Goal: Task Accomplishment & Management: Manage account settings

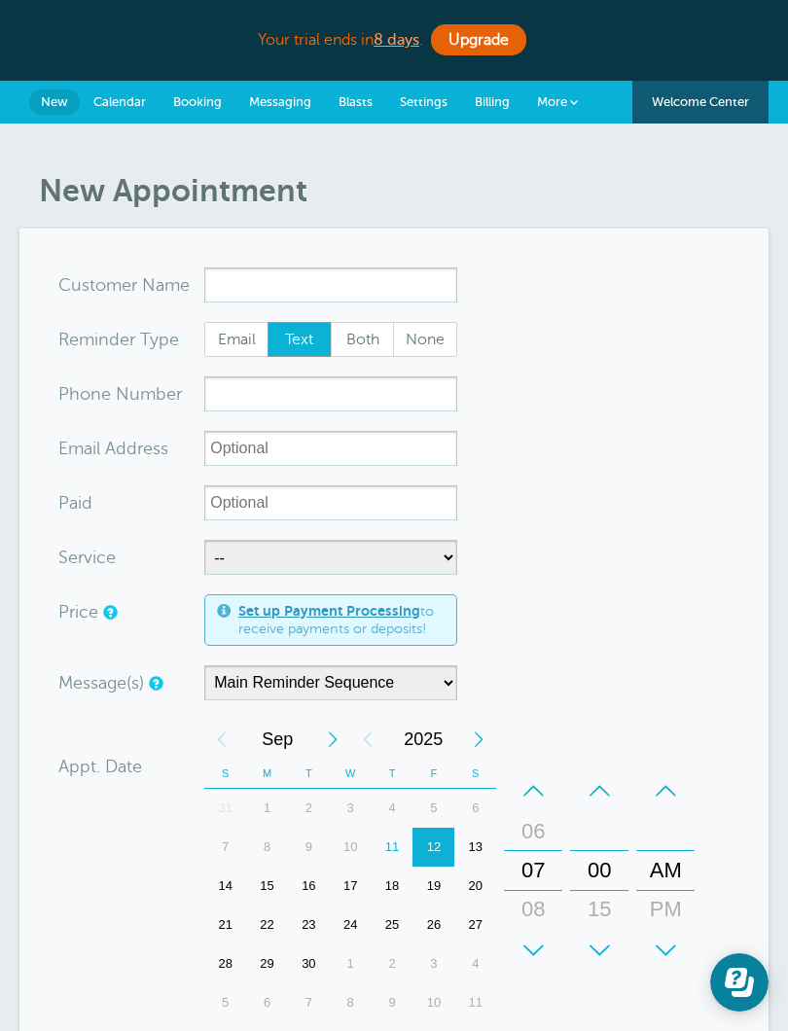
click at [138, 106] on span "Calendar" at bounding box center [119, 101] width 53 height 15
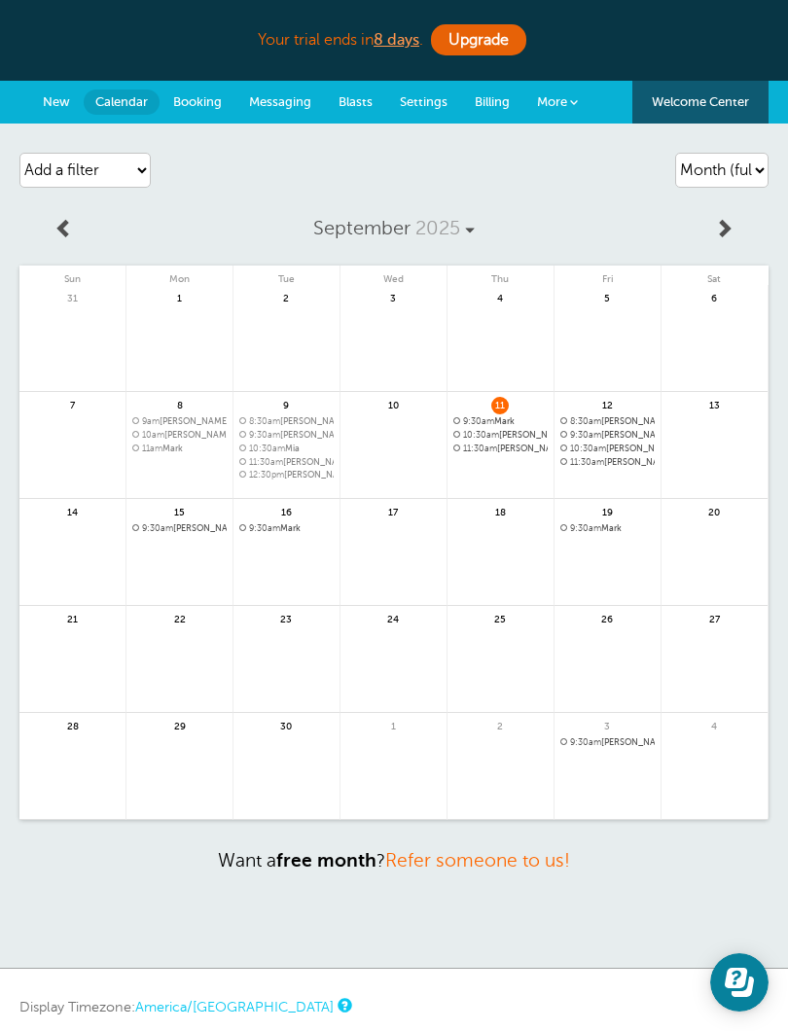
click at [619, 420] on span "8:30am jerilyn" at bounding box center [607, 421] width 94 height 11
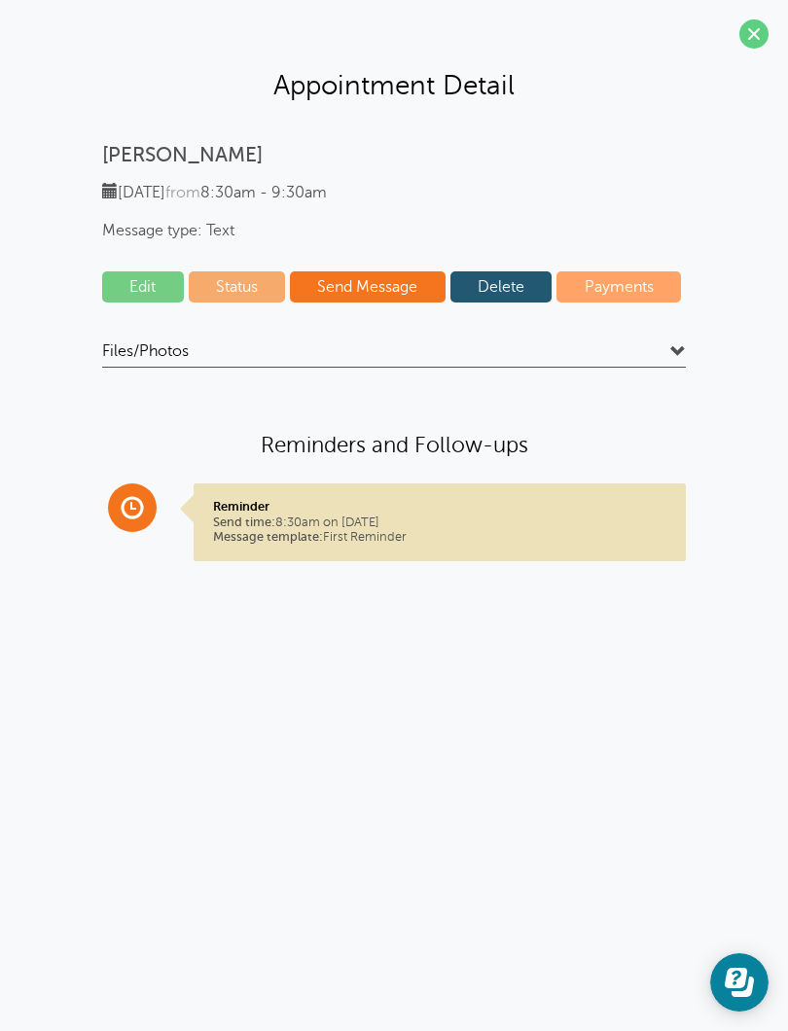
click at [517, 279] on link "Delete" at bounding box center [501, 286] width 102 height 31
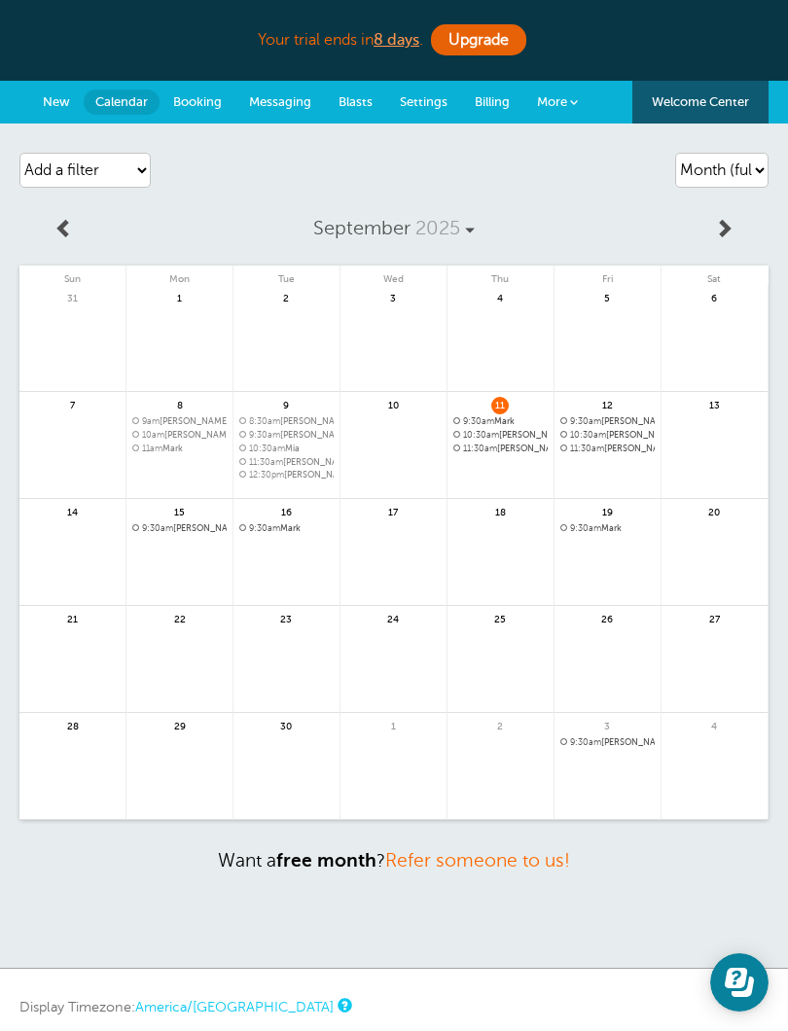
click at [639, 425] on span "9:30am Julie | Weekly(except 9/19, 9/26)" at bounding box center [607, 421] width 94 height 11
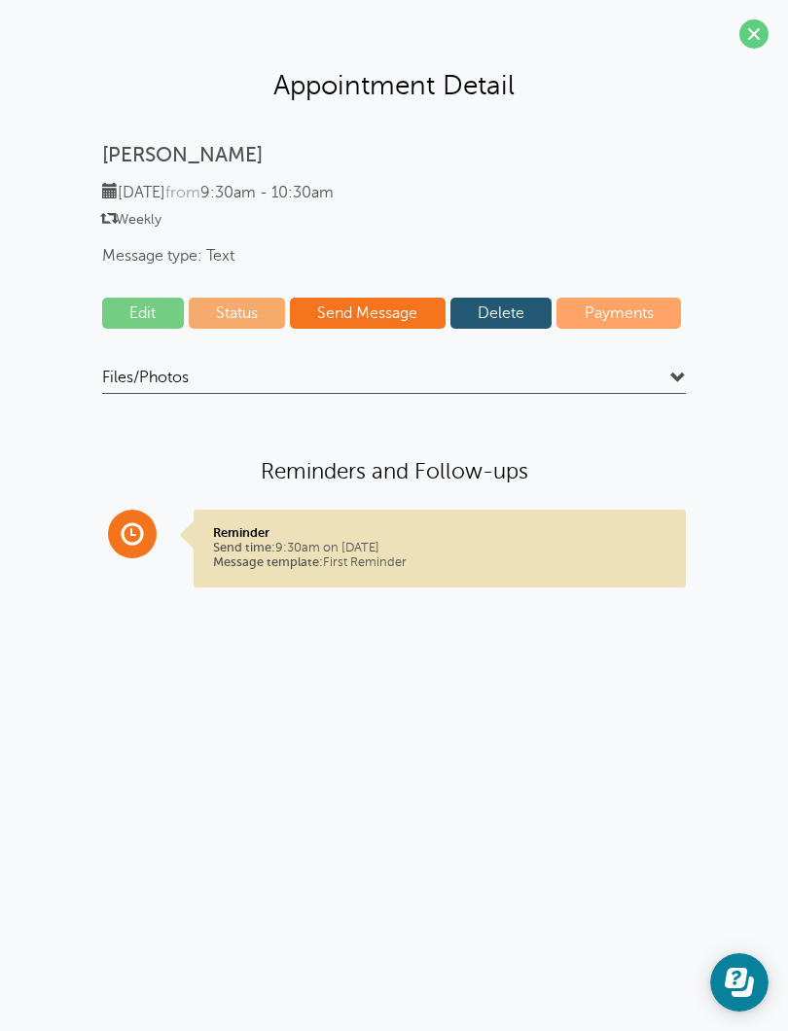
click at [513, 306] on link "Delete" at bounding box center [501, 313] width 102 height 31
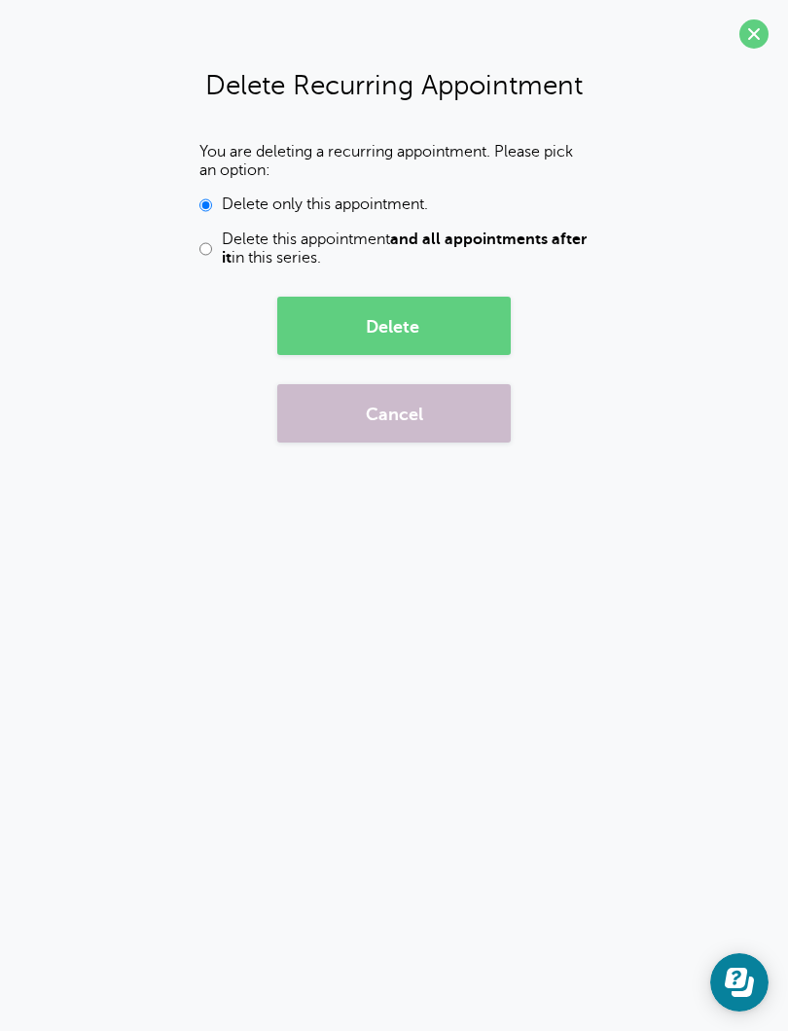
click at [211, 238] on input "Delete this appointment and all appointments after it in this series." at bounding box center [205, 248] width 13 height 37
radio input "true"
click at [429, 325] on button "Delete" at bounding box center [393, 326] width 233 height 58
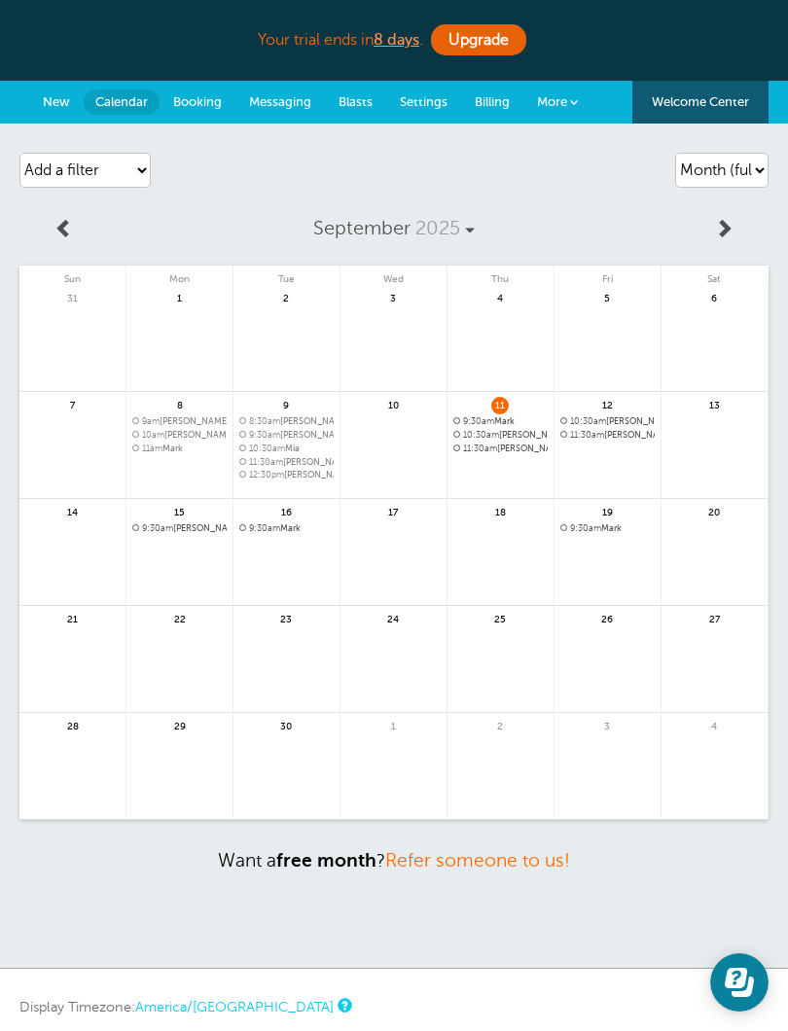
click at [628, 424] on span "10:30am Shannon" at bounding box center [607, 421] width 94 height 11
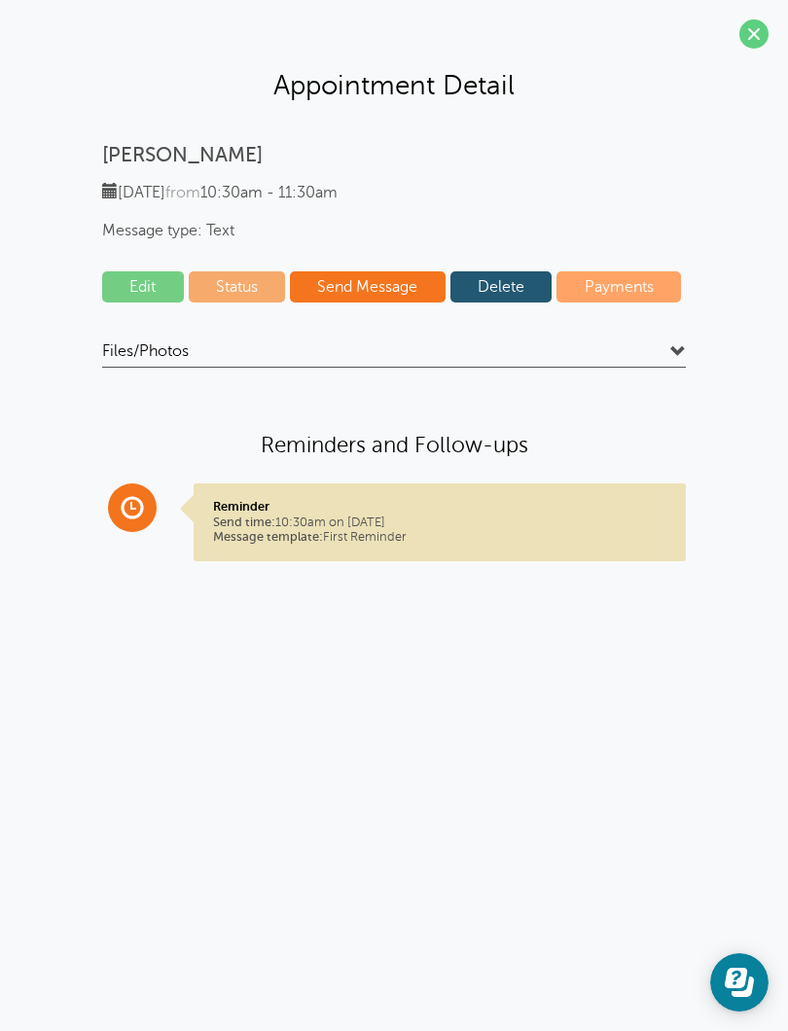
click at [504, 291] on link "Delete" at bounding box center [501, 286] width 102 height 31
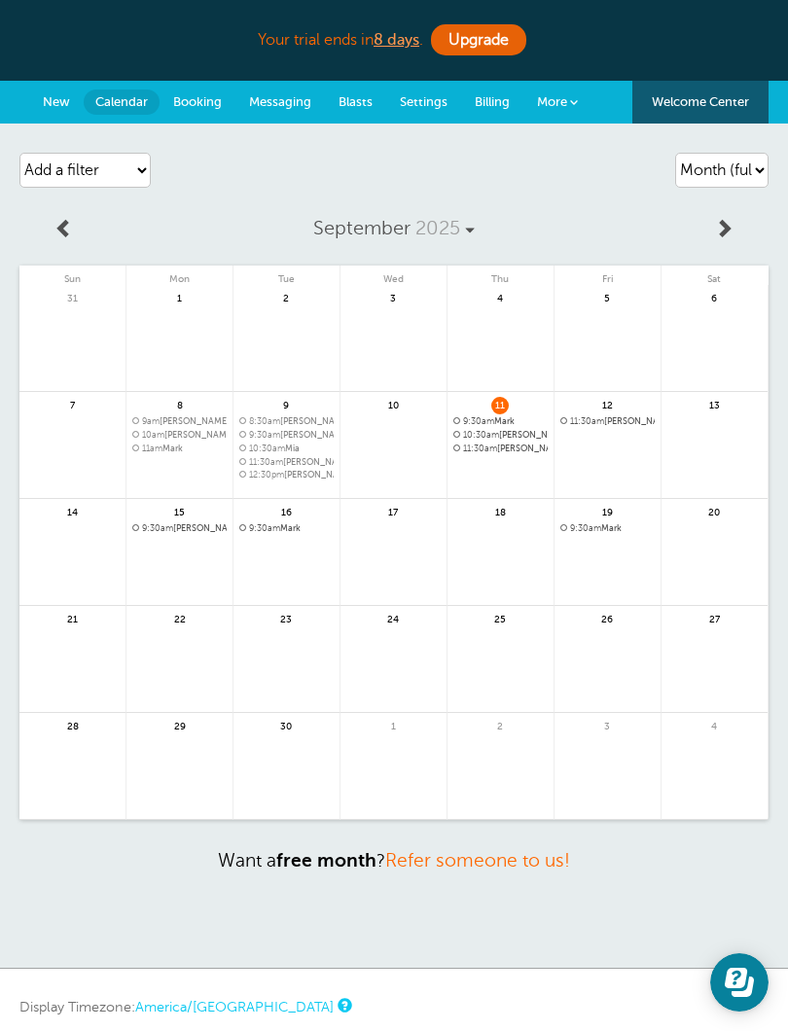
click at [622, 430] on link at bounding box center [607, 472] width 106 height 85
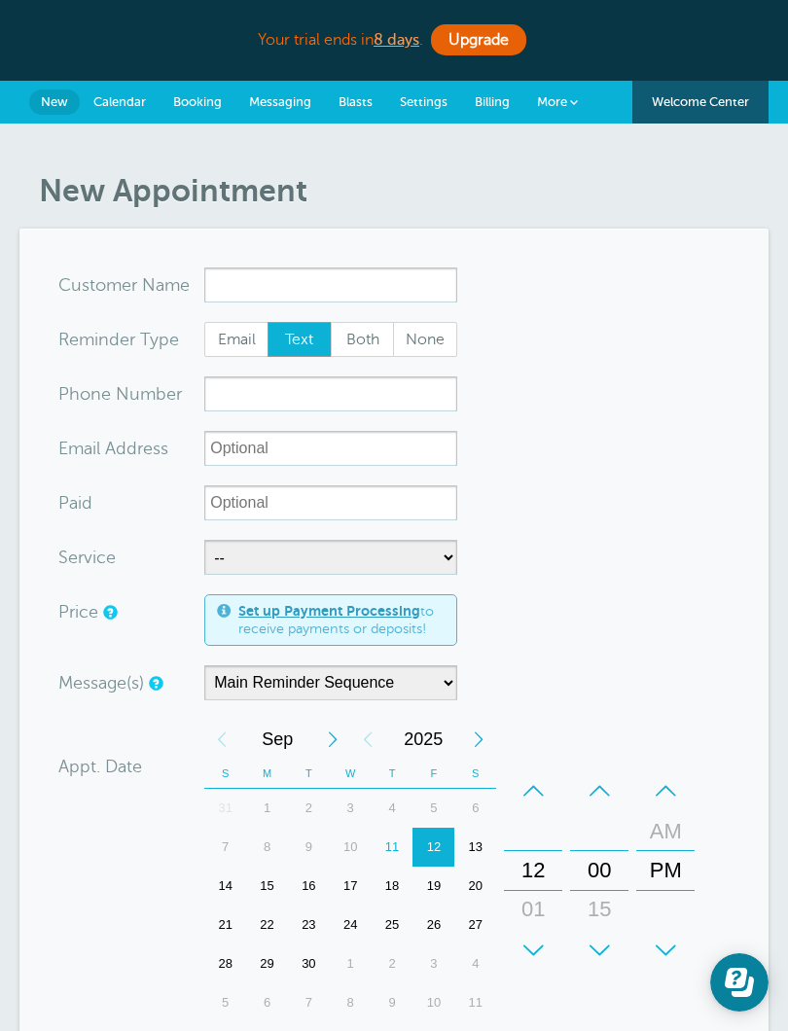
click at [133, 110] on link "Calendar" at bounding box center [120, 102] width 80 height 43
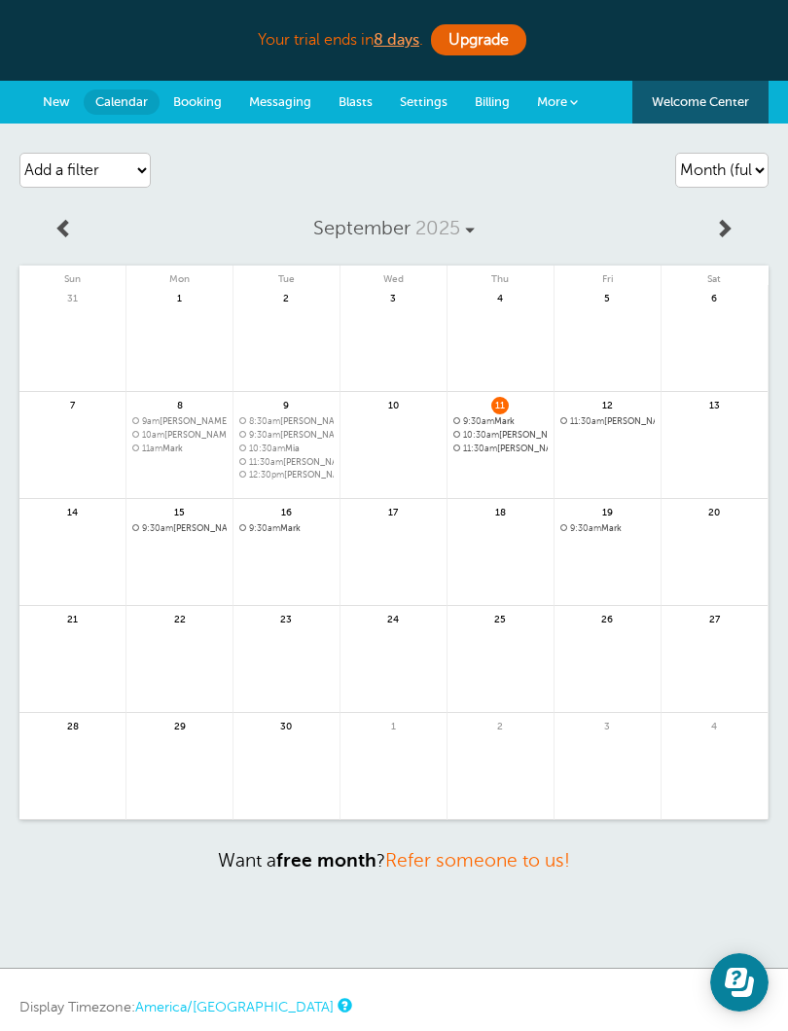
click at [616, 418] on span "11:30am [PERSON_NAME]" at bounding box center [607, 421] width 94 height 11
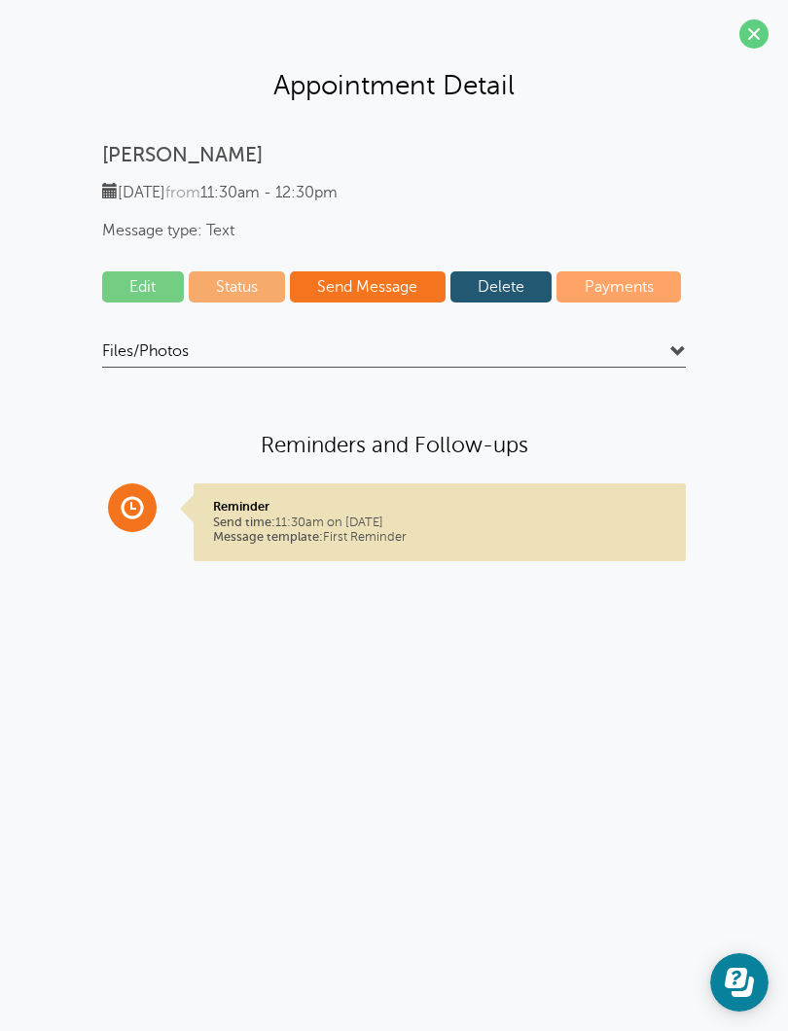
click at [512, 290] on link "Delete" at bounding box center [501, 286] width 102 height 31
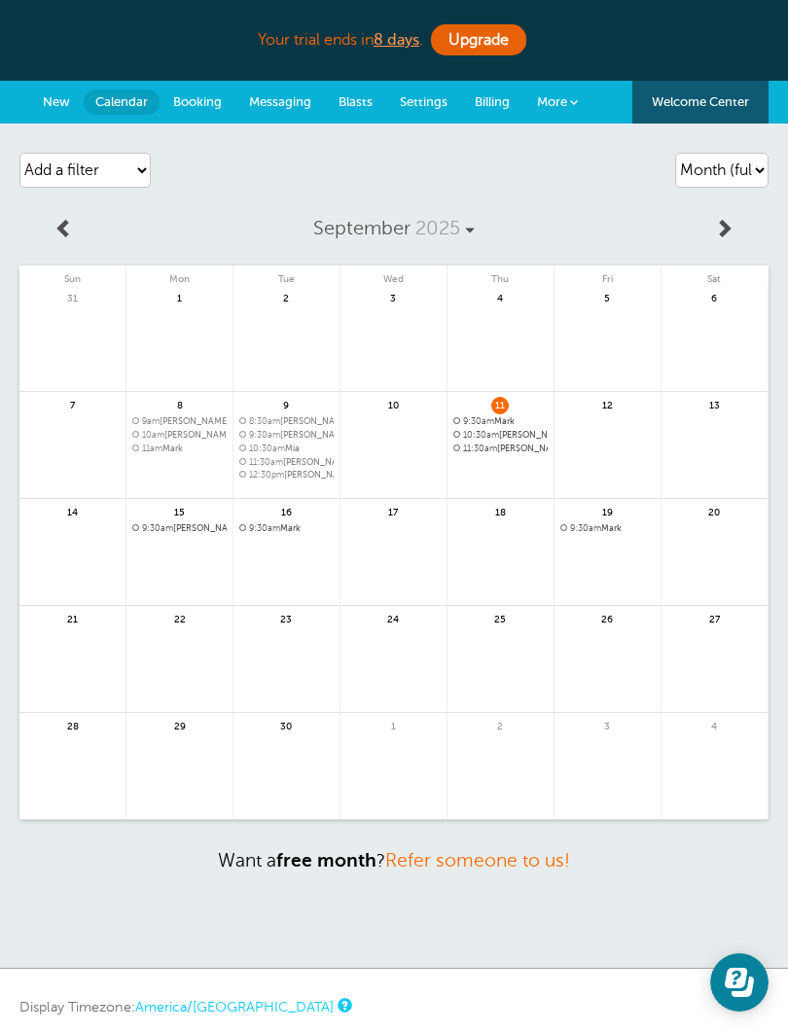
click at [292, 525] on span "9:30am Mark" at bounding box center [286, 528] width 94 height 11
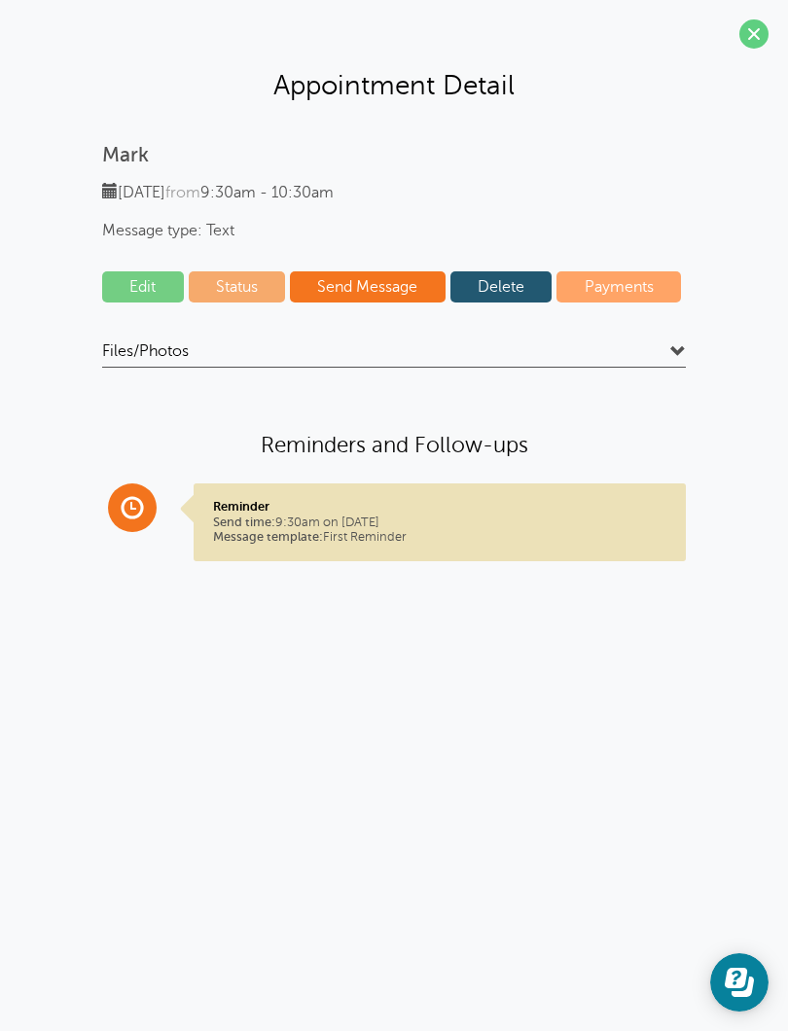
click at [501, 288] on link "Delete" at bounding box center [501, 286] width 102 height 31
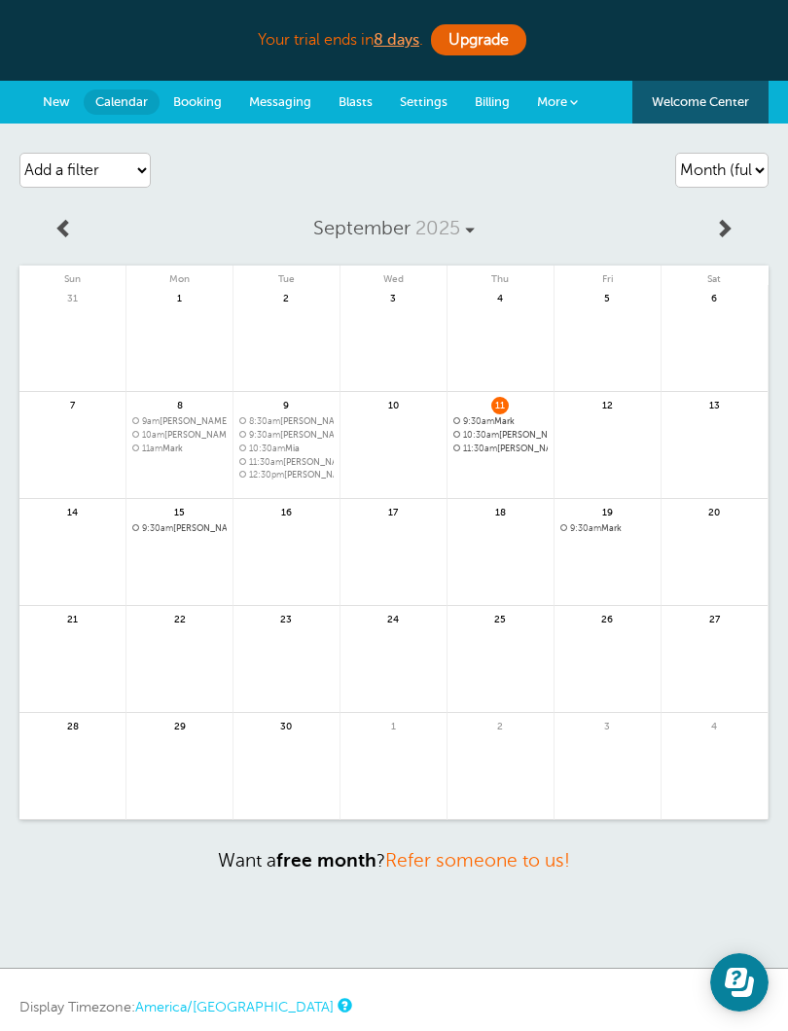
click at [196, 530] on span "9:30am [PERSON_NAME] | Weekly(except 9/22, 9/29)" at bounding box center [179, 528] width 94 height 11
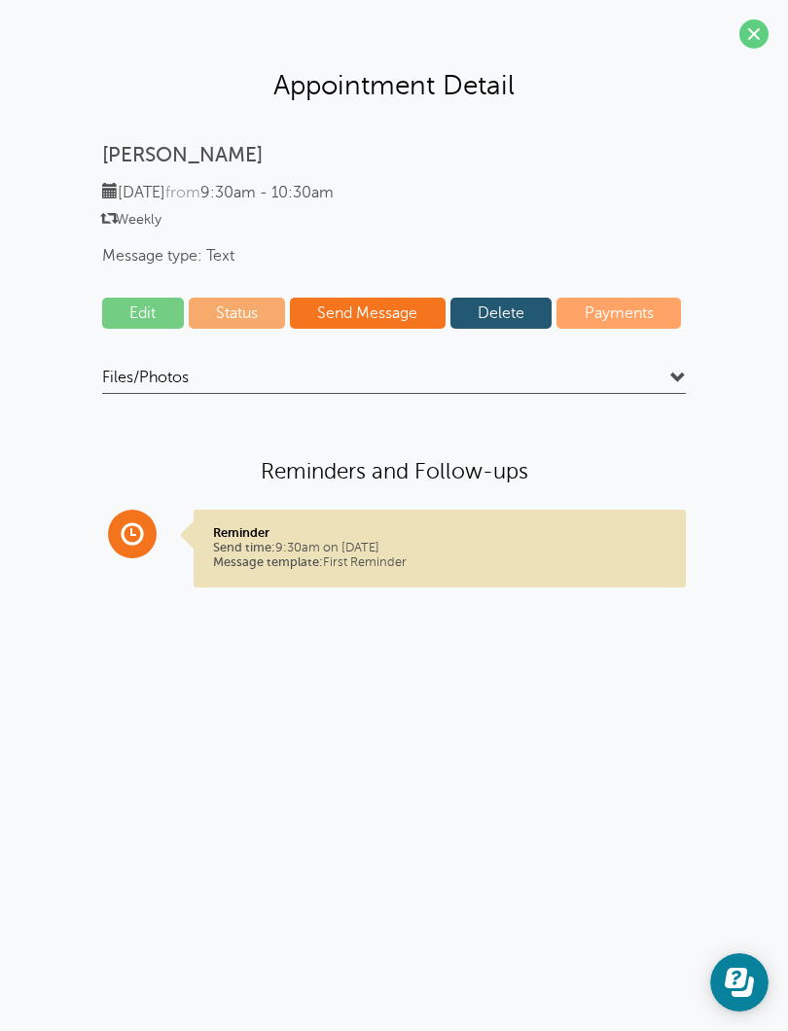
click at [503, 300] on link "Delete" at bounding box center [501, 313] width 102 height 31
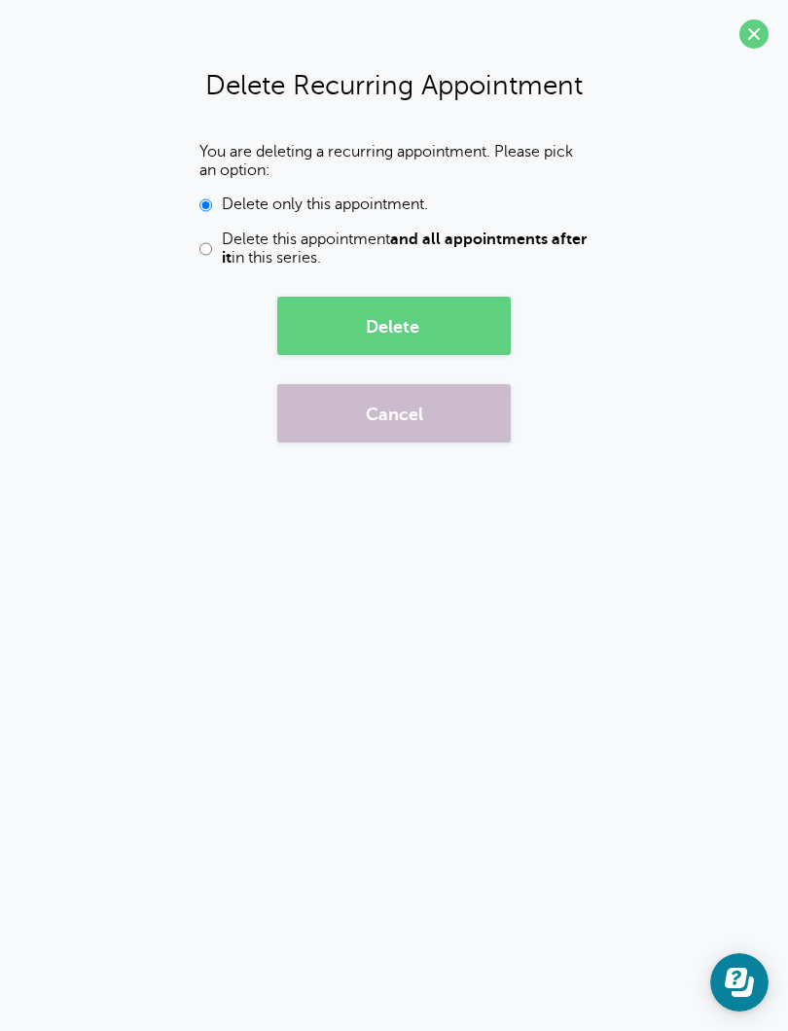
click at [206, 240] on input "Delete this appointment and all appointments after it in this series." at bounding box center [205, 248] width 13 height 37
radio input "true"
click at [453, 313] on button "Delete" at bounding box center [393, 326] width 233 height 58
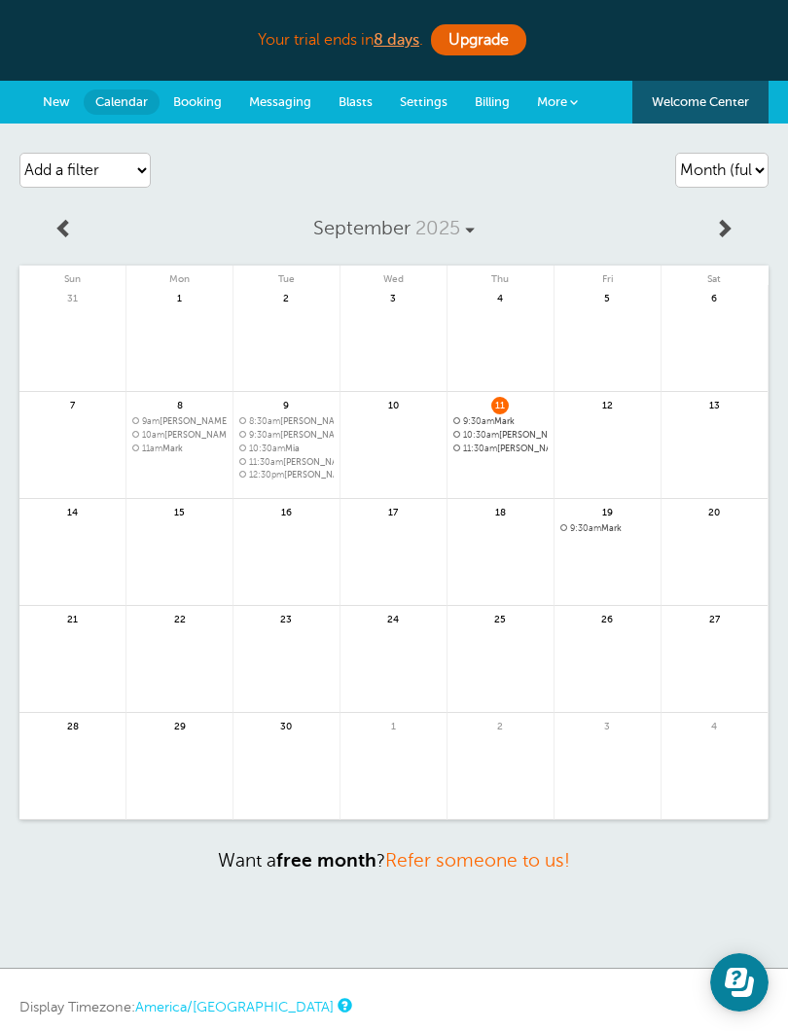
click at [618, 524] on span "9:30am Mark" at bounding box center [607, 528] width 94 height 11
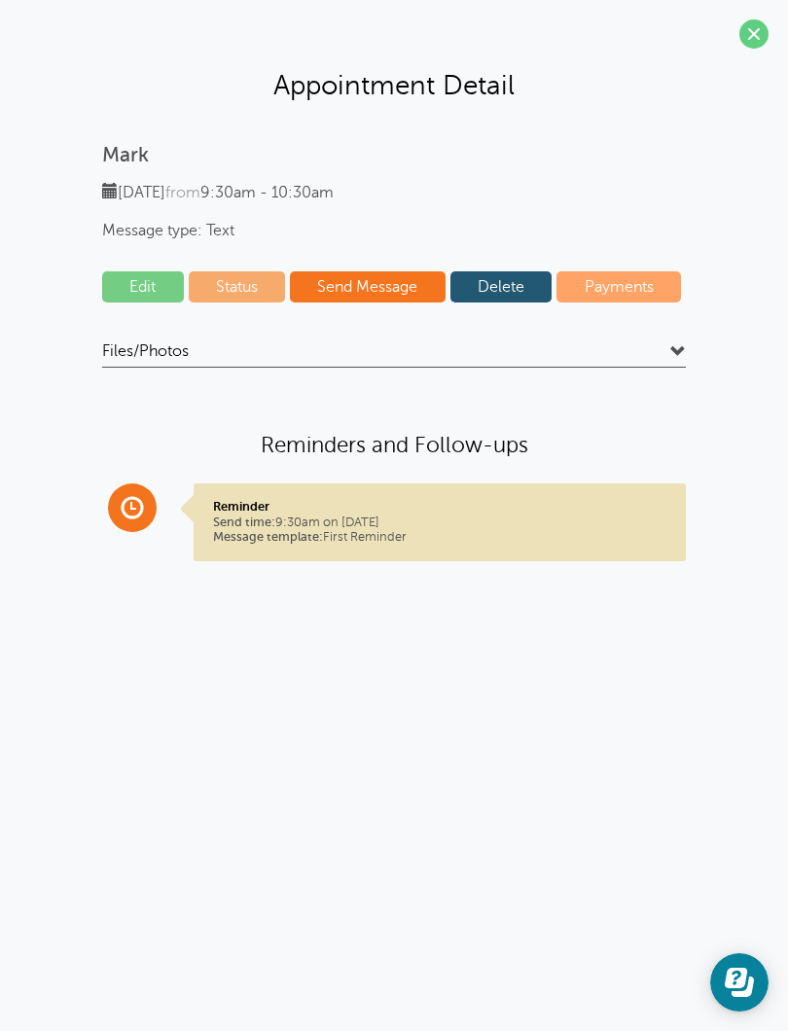
click at [505, 282] on link "Delete" at bounding box center [501, 286] width 102 height 31
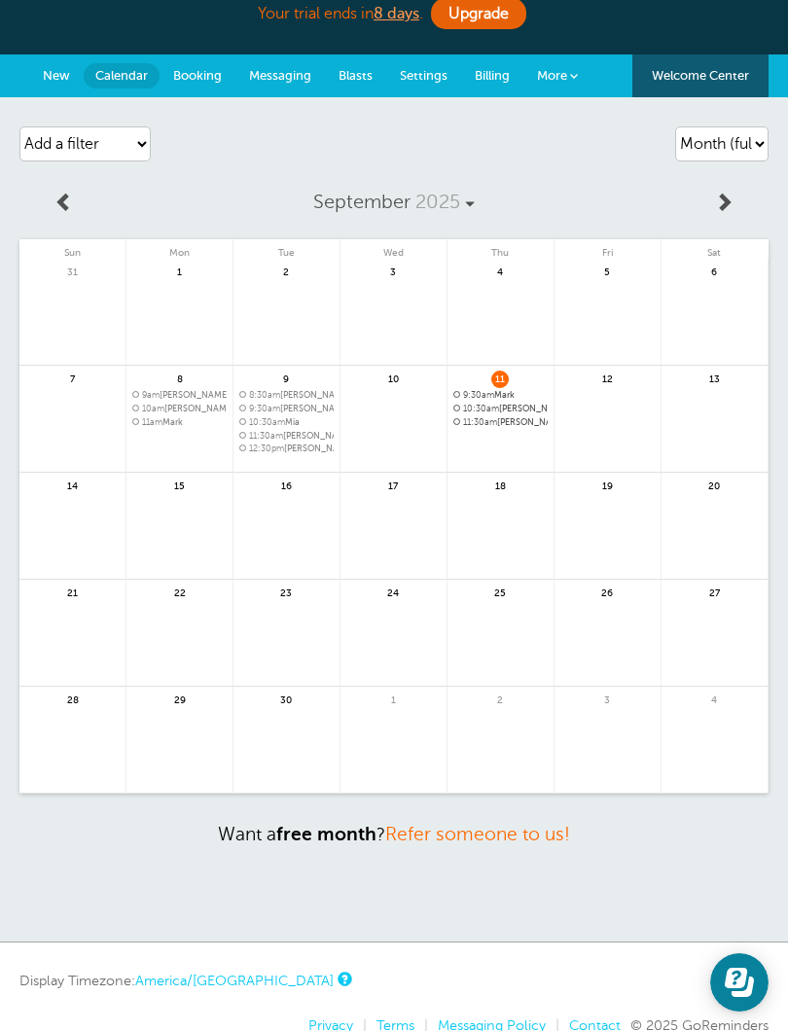
scroll to position [21, 0]
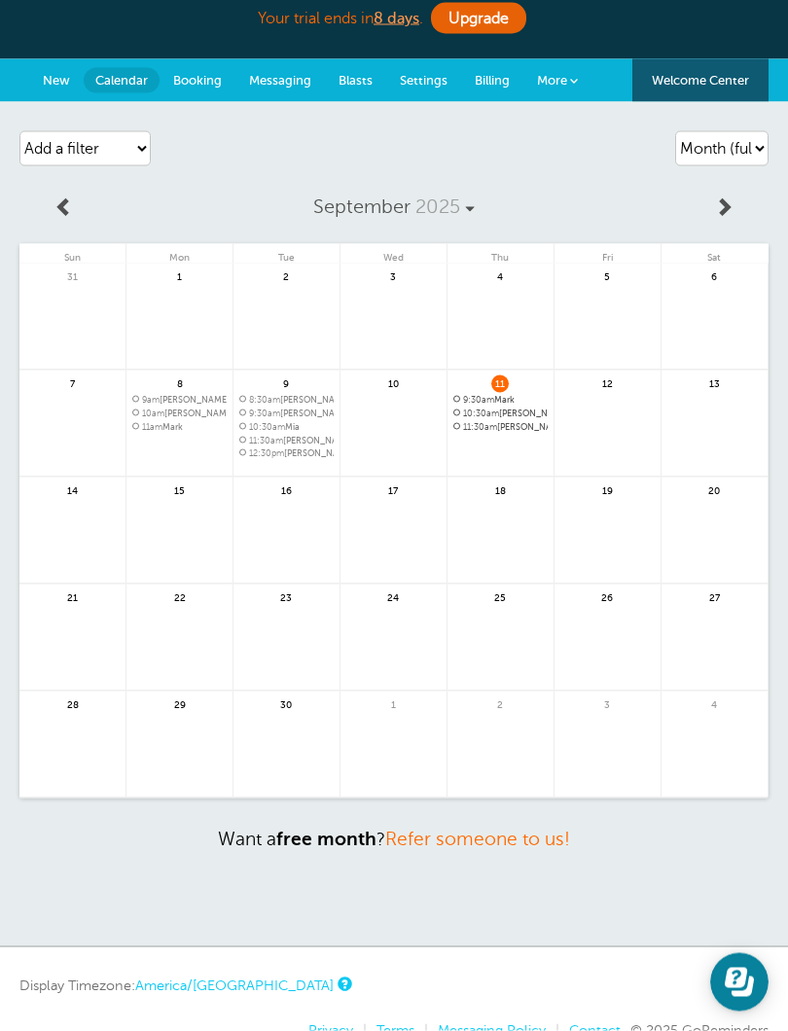
click at [719, 218] on link at bounding box center [722, 208] width 89 height 44
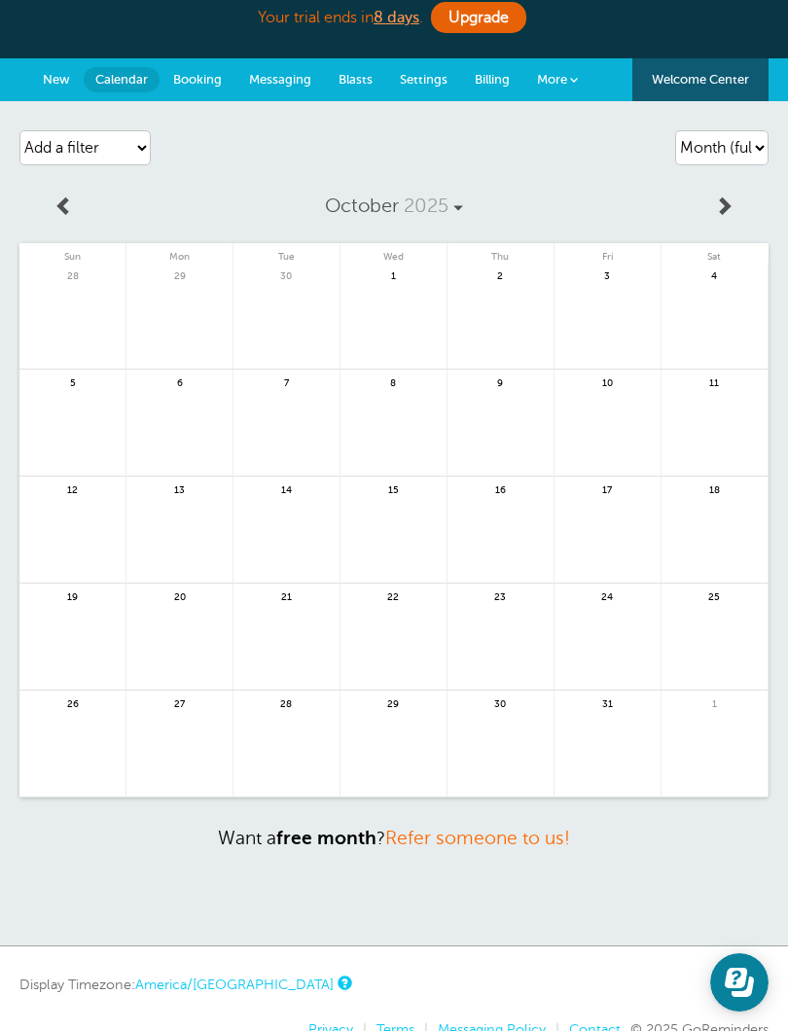
click at [67, 198] on span at bounding box center [63, 204] width 19 height 19
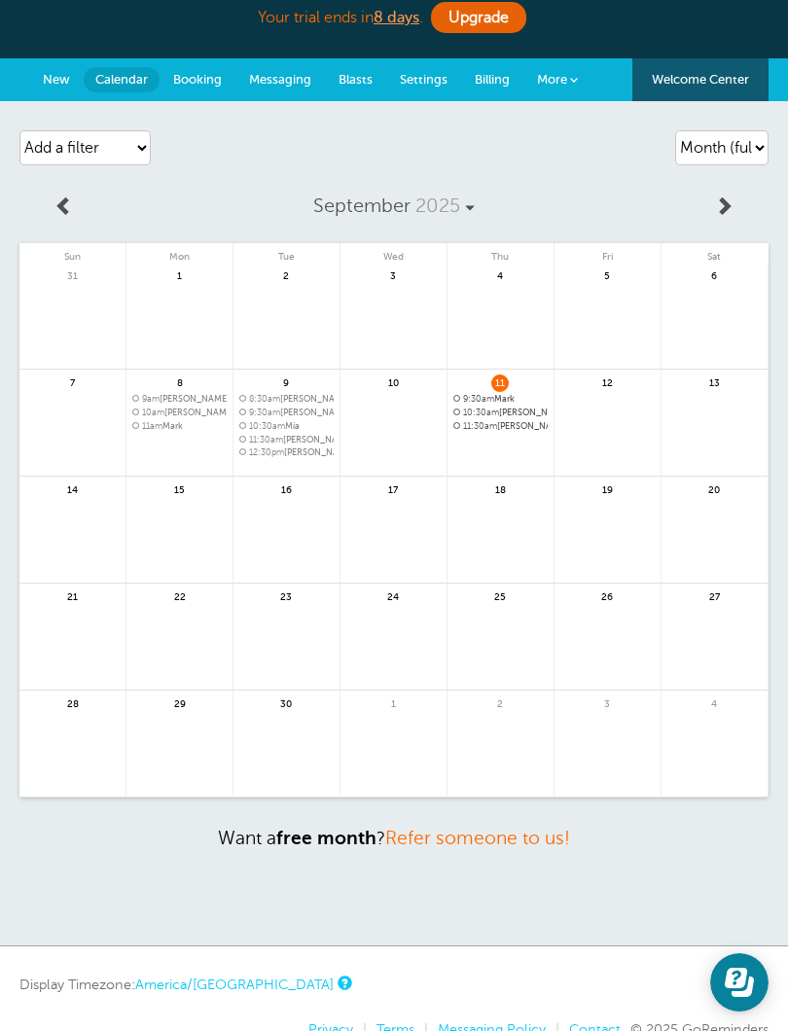
click at [671, 428] on link at bounding box center [714, 434] width 107 height 85
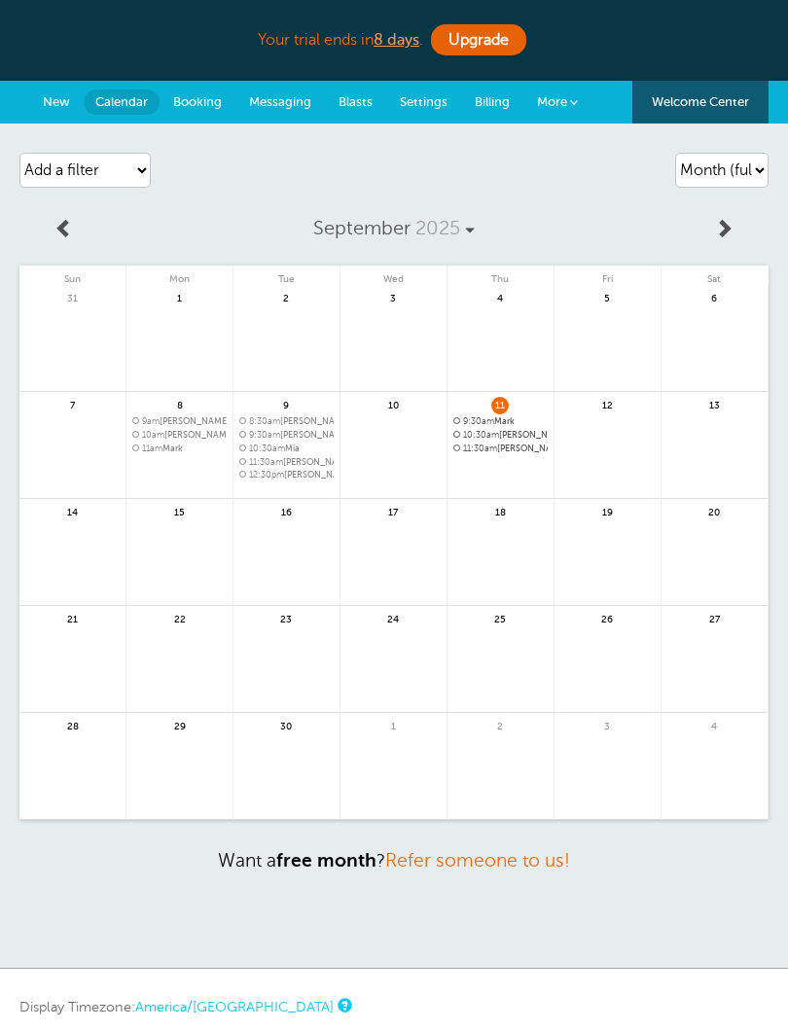
click at [722, 229] on span at bounding box center [723, 227] width 19 height 19
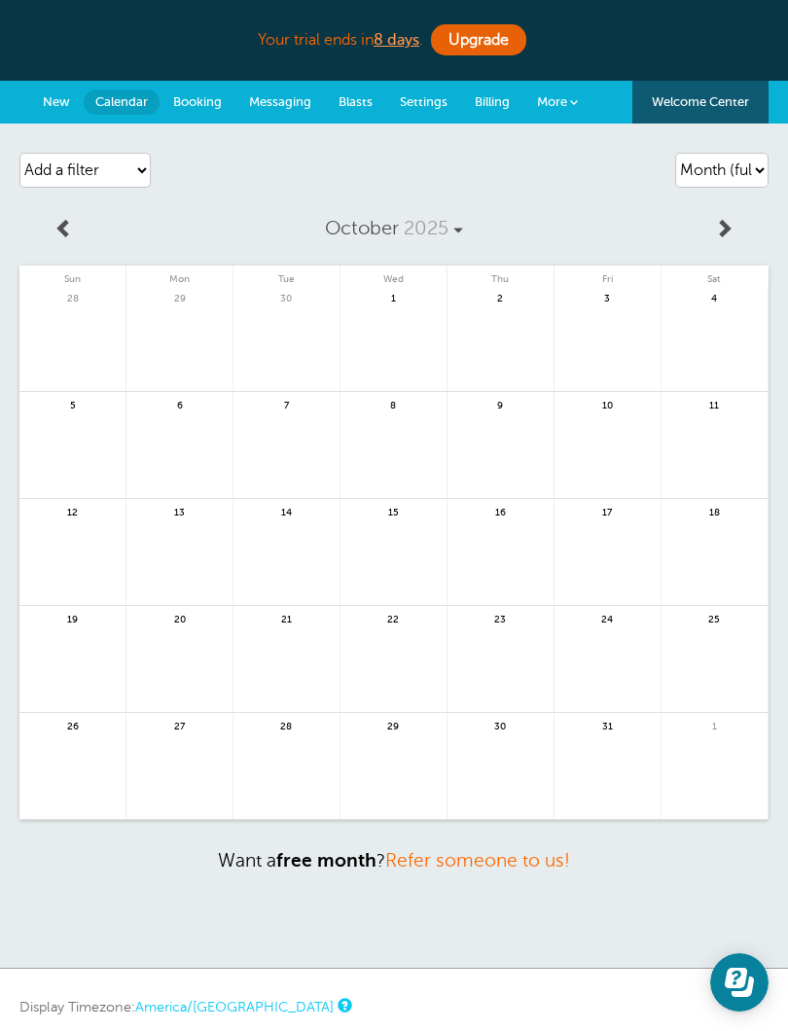
click at [720, 231] on span at bounding box center [723, 227] width 19 height 19
